Goal: Navigation & Orientation: Find specific page/section

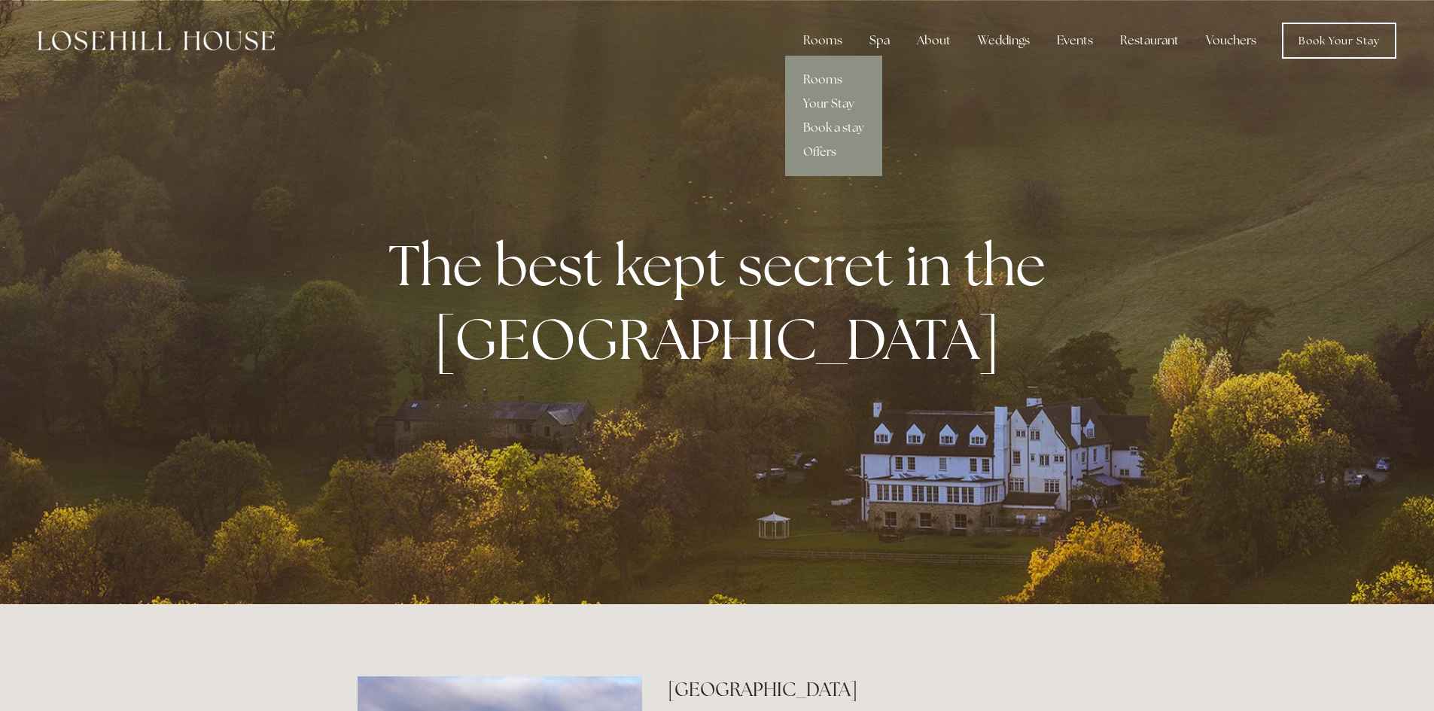
click at [816, 77] on link "Rooms" at bounding box center [833, 80] width 97 height 24
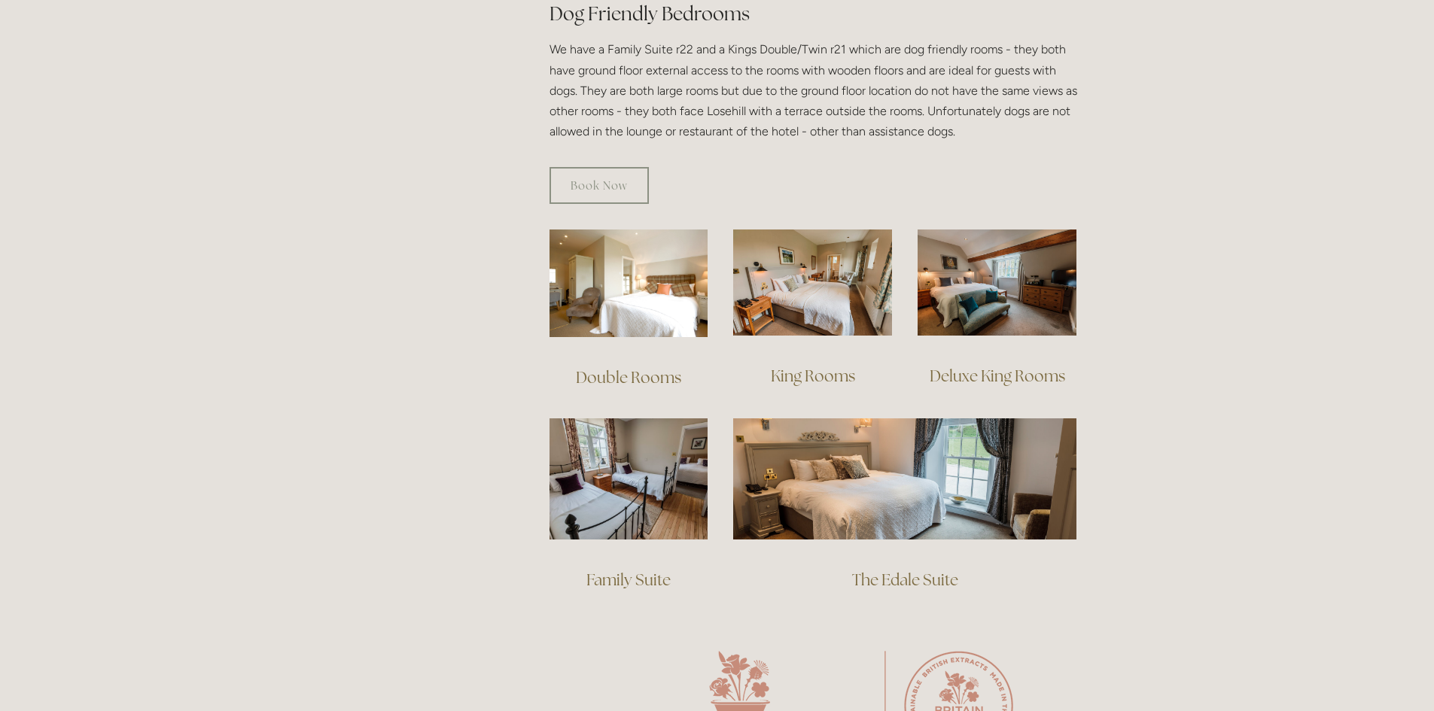
scroll to position [903, 0]
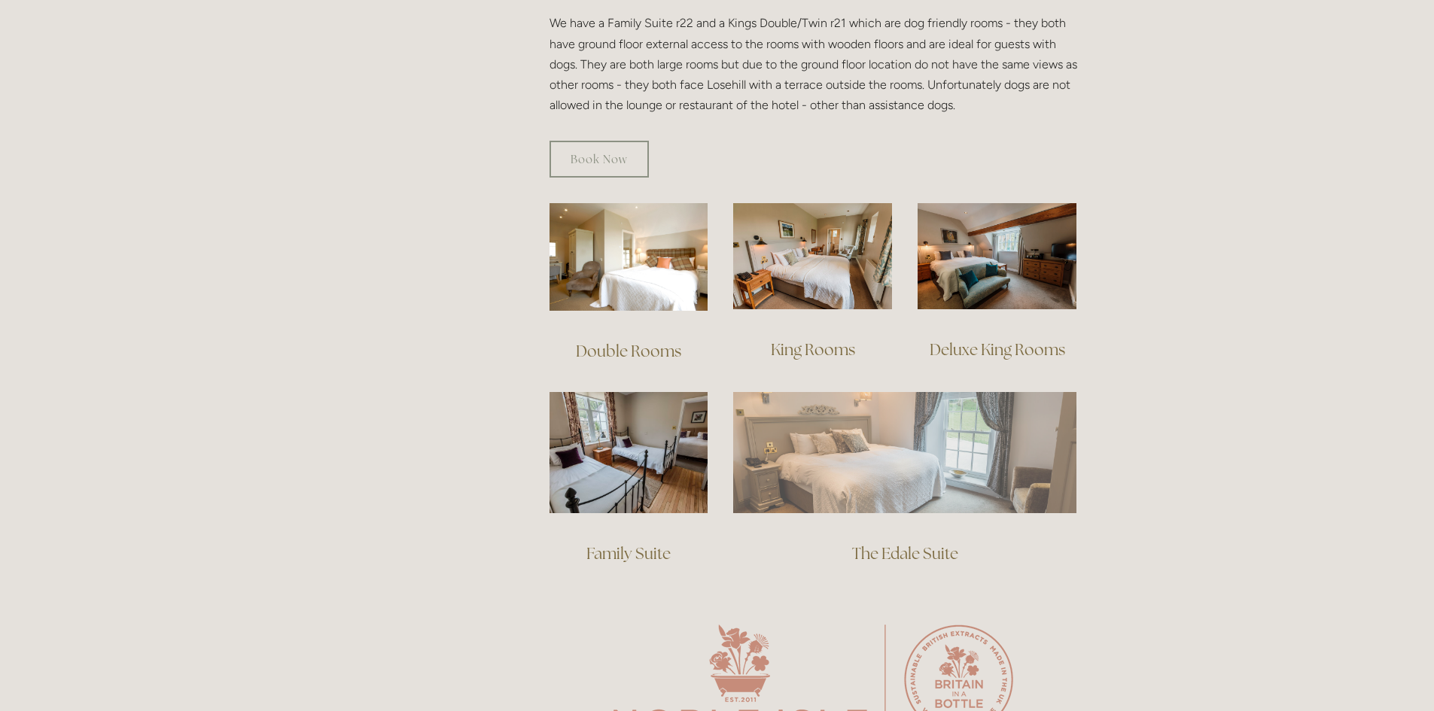
click at [886, 422] on img at bounding box center [904, 452] width 343 height 120
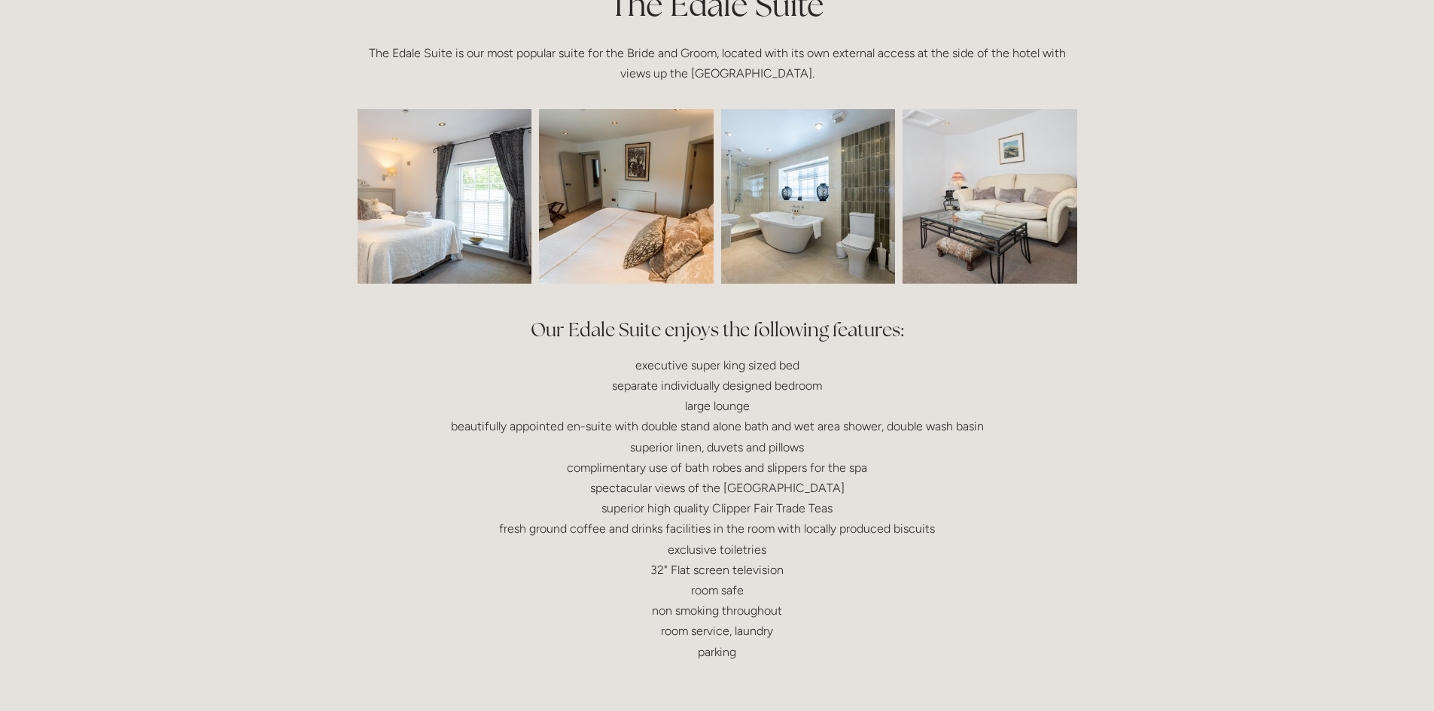
scroll to position [376, 0]
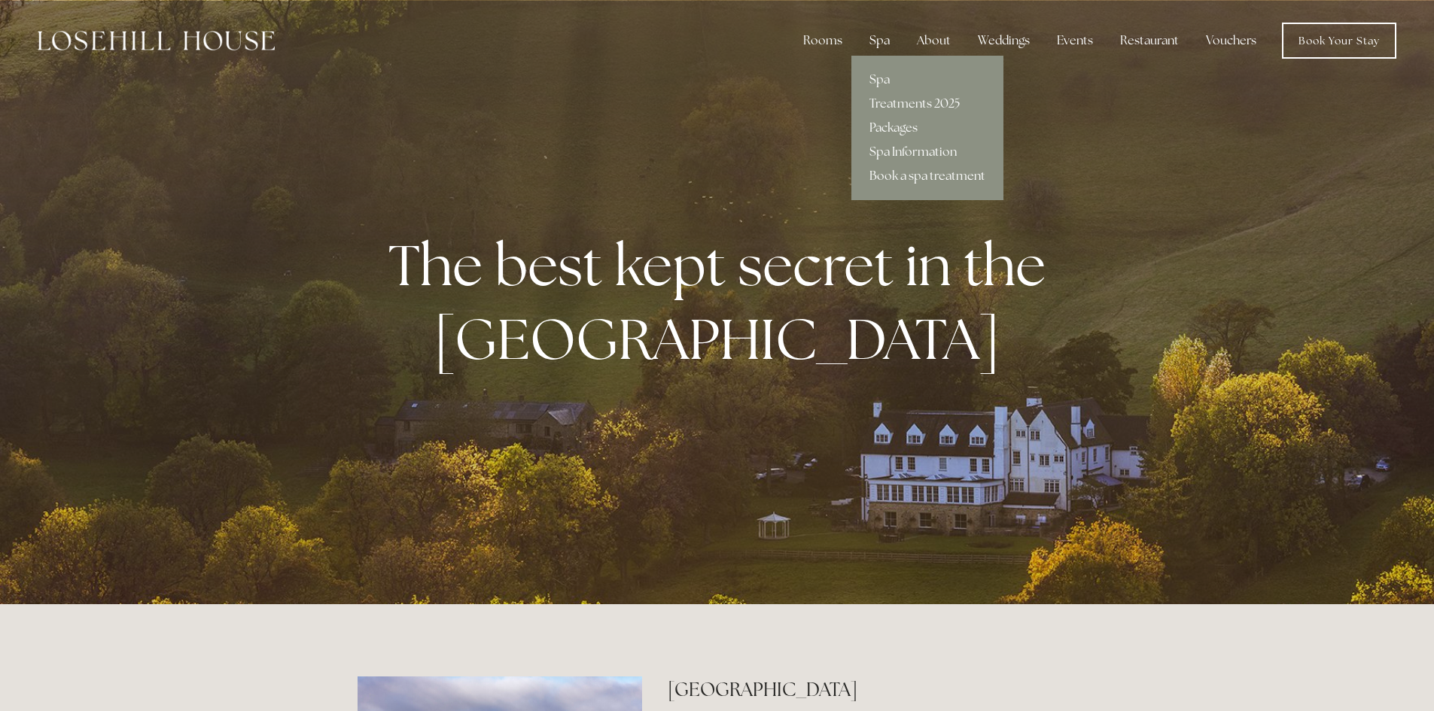
click at [882, 46] on div "Spa" at bounding box center [879, 41] width 44 height 30
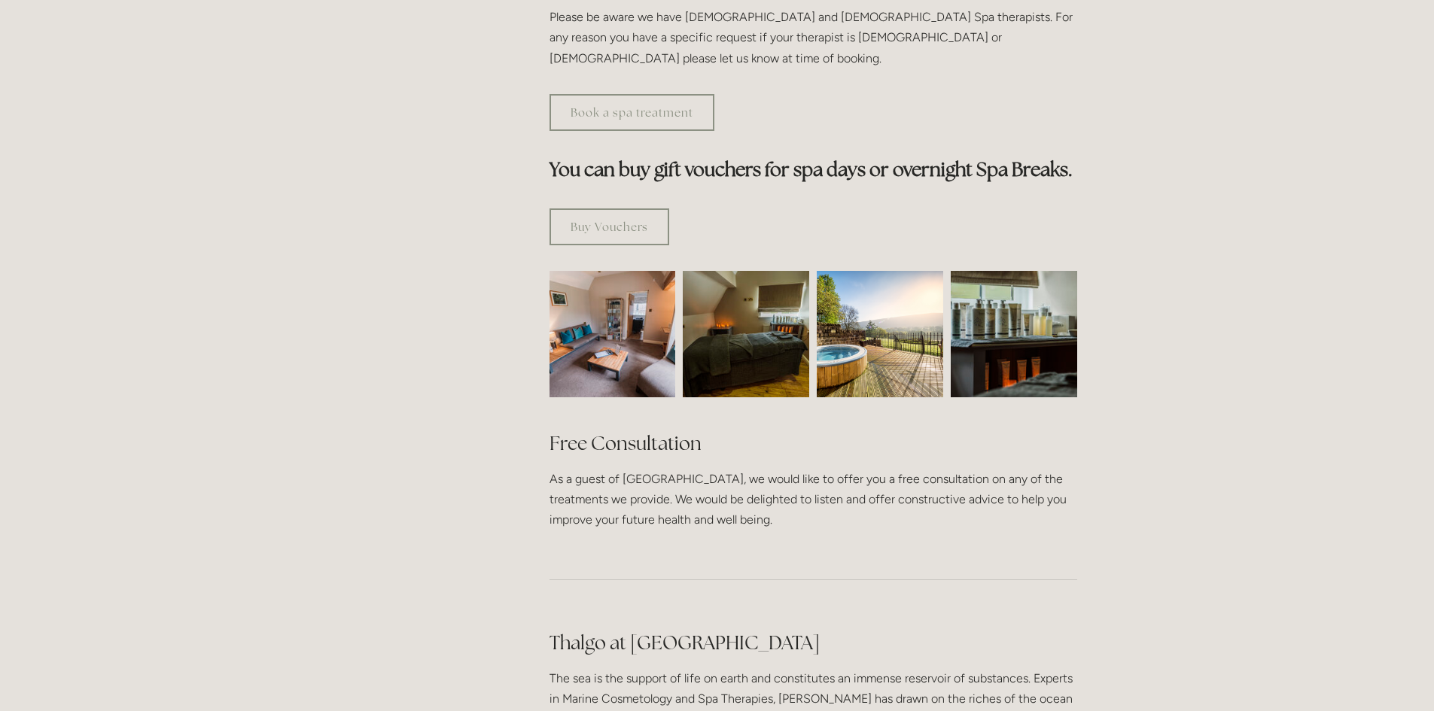
scroll to position [828, 0]
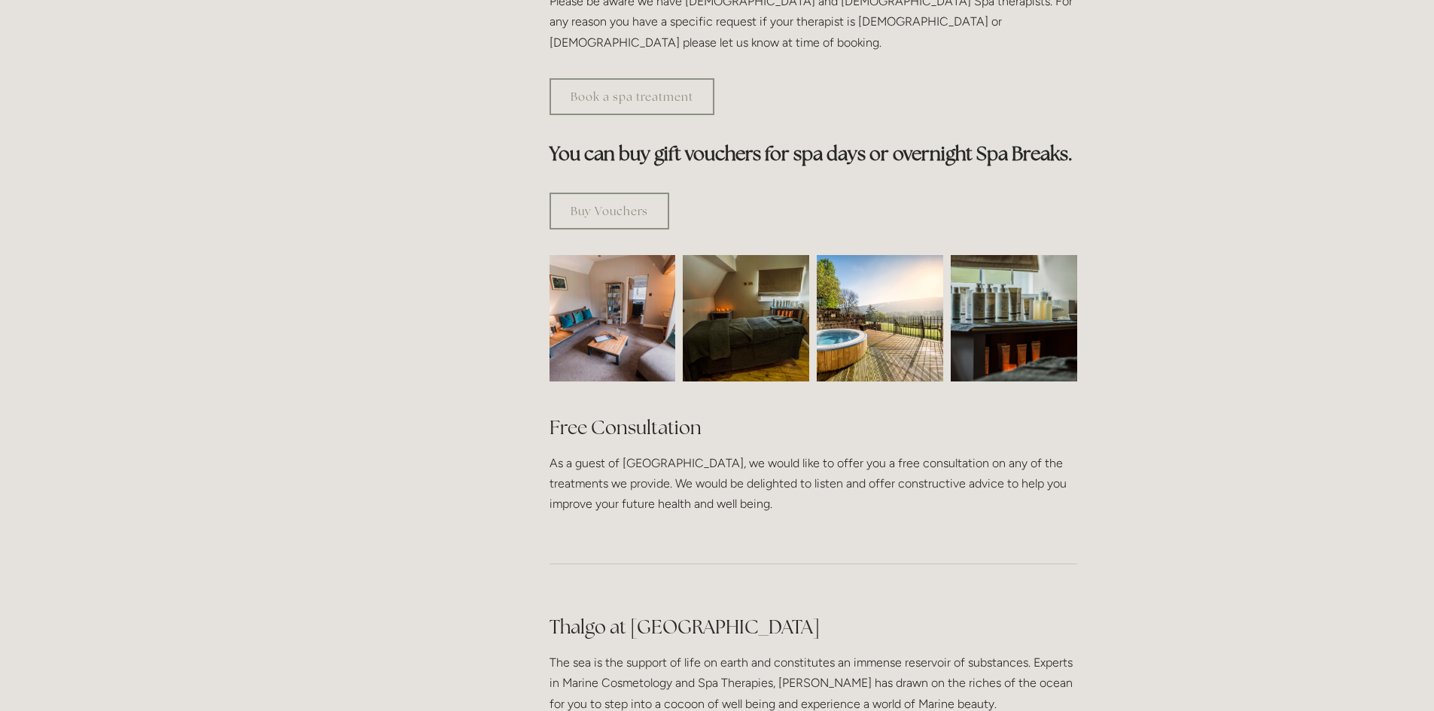
click at [901, 255] on img at bounding box center [880, 318] width 126 height 126
